Goal: Navigation & Orientation: Understand site structure

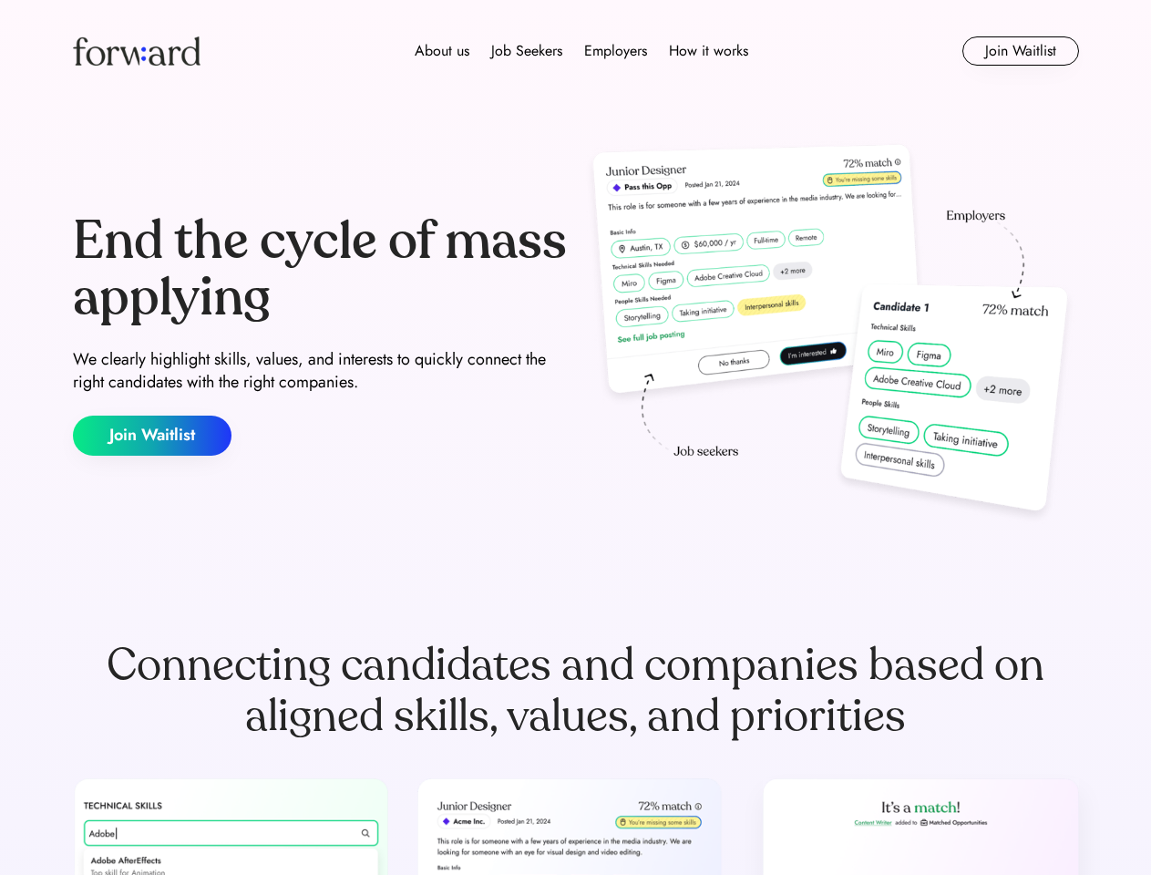
click at [575, 437] on div "End the cycle of mass applying We clearly highlight skills, values, and interes…" at bounding box center [576, 334] width 1006 height 392
click at [576, 51] on div "About us Job Seekers Employers How it works" at bounding box center [581, 51] width 718 height 22
click at [137, 51] on img at bounding box center [137, 50] width 128 height 29
click at [581, 51] on div "About us Job Seekers Employers How it works" at bounding box center [581, 51] width 718 height 22
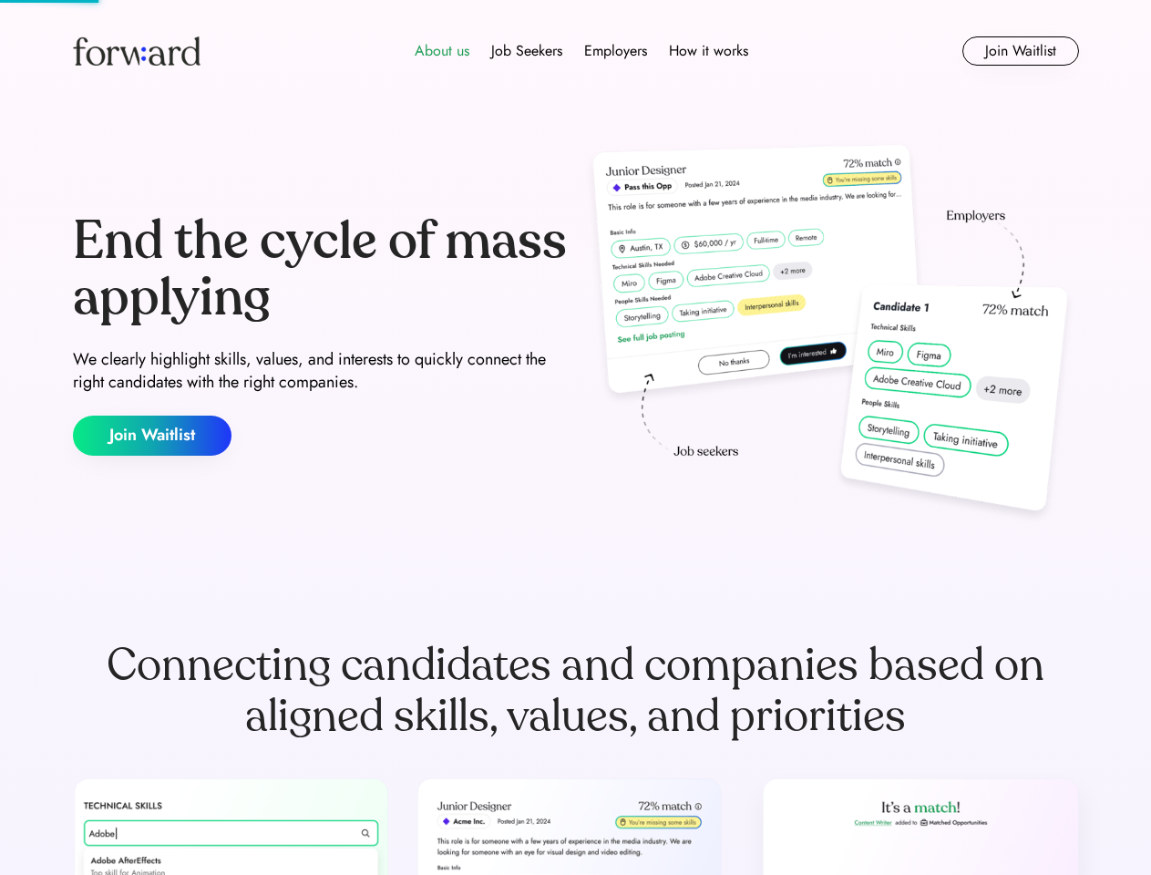
click at [442, 51] on div "About us" at bounding box center [442, 51] width 55 height 22
click at [527, 51] on div "Job Seekers" at bounding box center [526, 51] width 71 height 22
click at [615, 51] on div "Employers" at bounding box center [615, 51] width 63 height 22
click at [707, 51] on div "How it works" at bounding box center [708, 51] width 79 height 22
click at [1019, 51] on button "Join Waitlist" at bounding box center [1020, 50] width 117 height 29
